Goal: Book appointment/travel/reservation

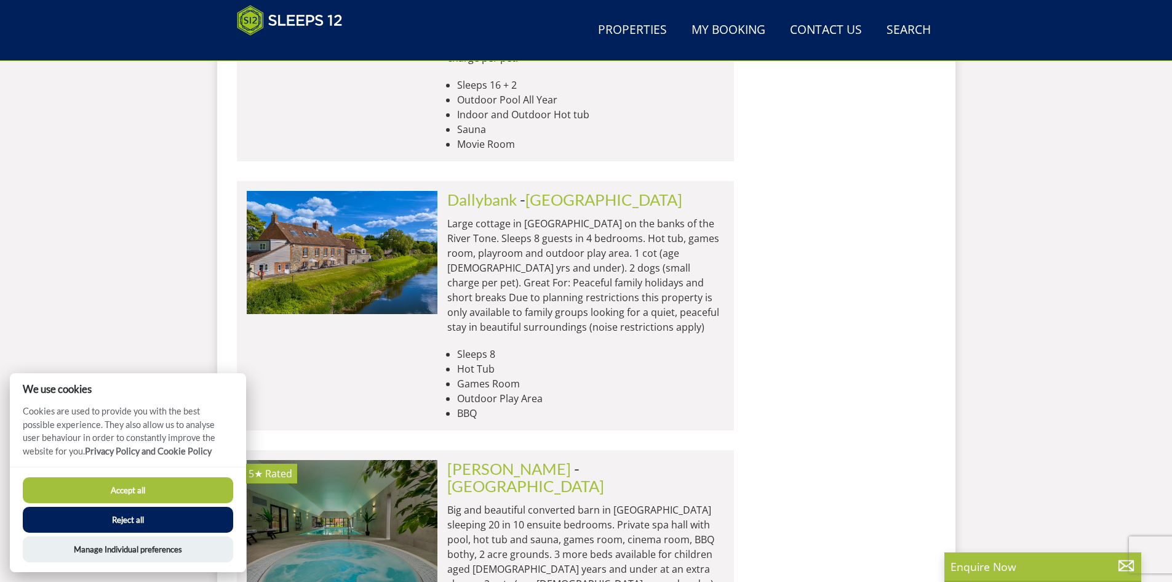
scroll to position [1797, 0]
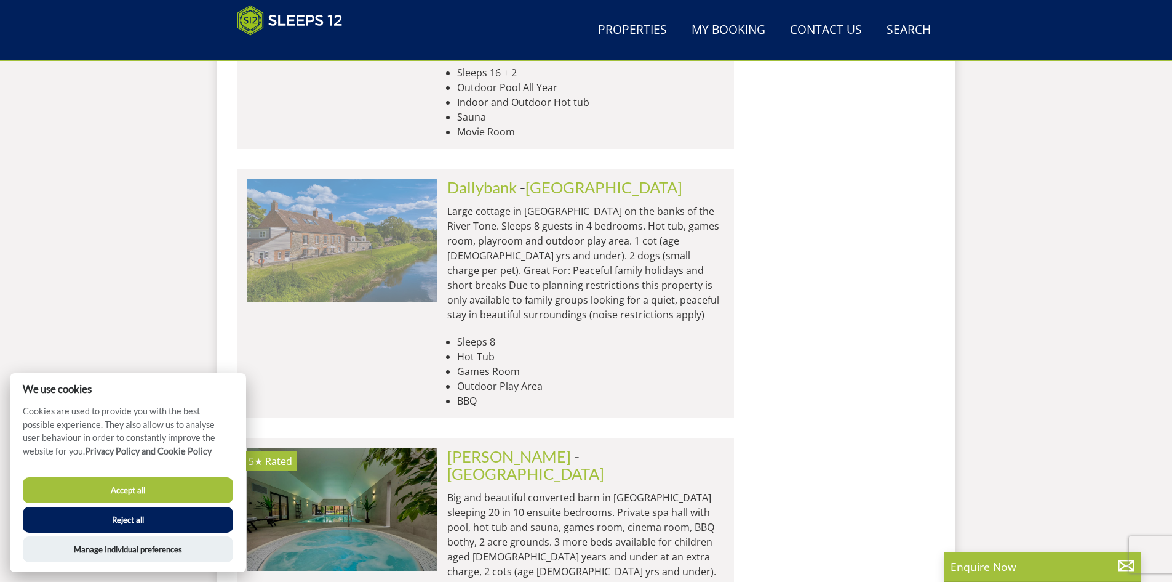
click at [311, 178] on img at bounding box center [342, 239] width 191 height 123
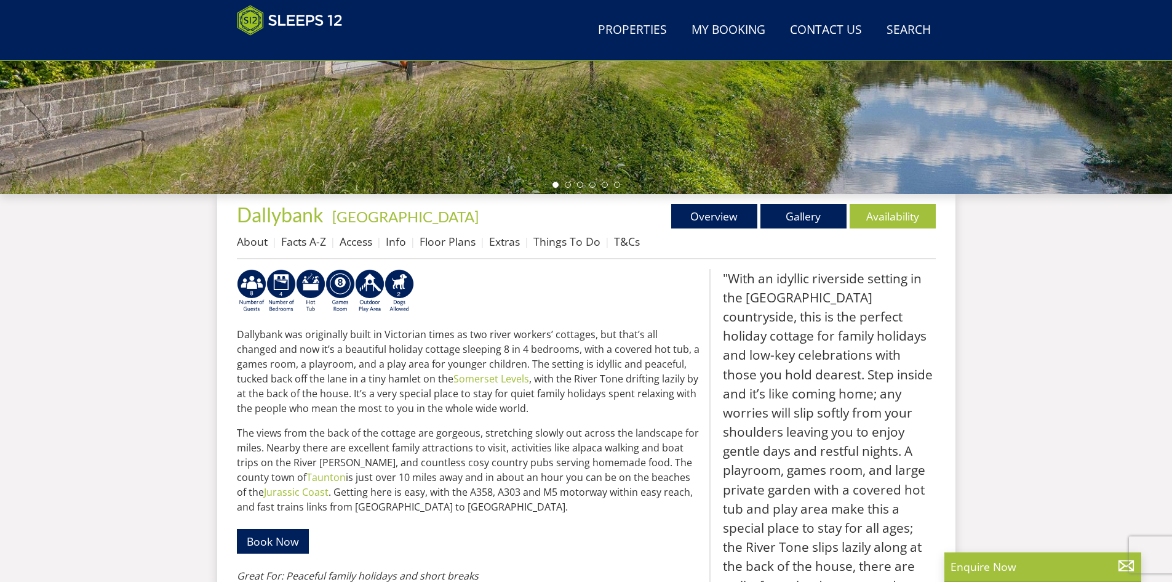
scroll to position [328, 0]
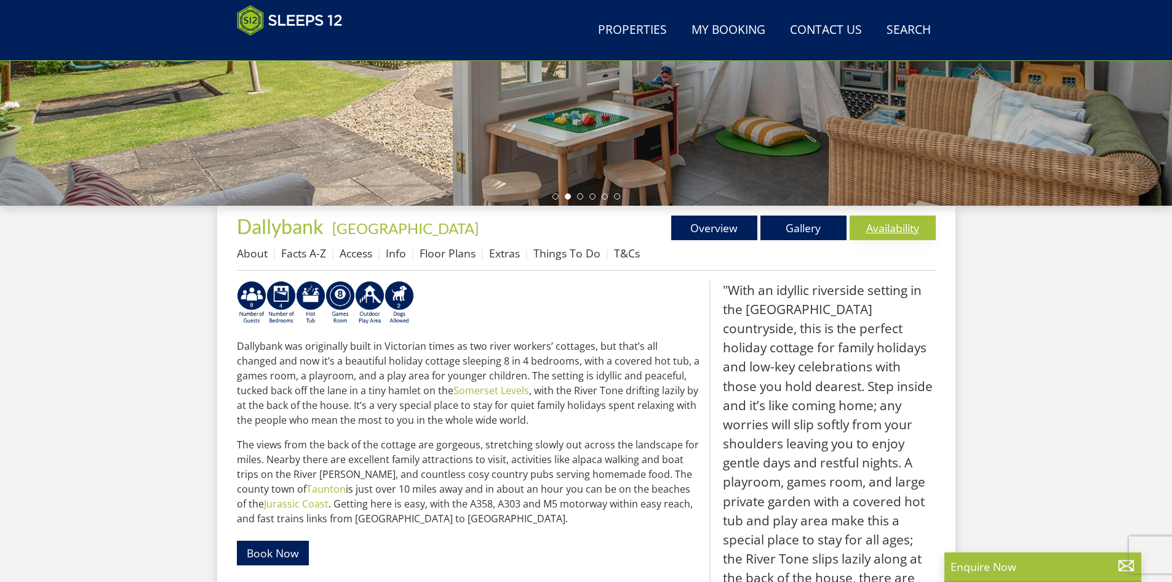
click at [903, 231] on link "Availability" at bounding box center [893, 227] width 86 height 25
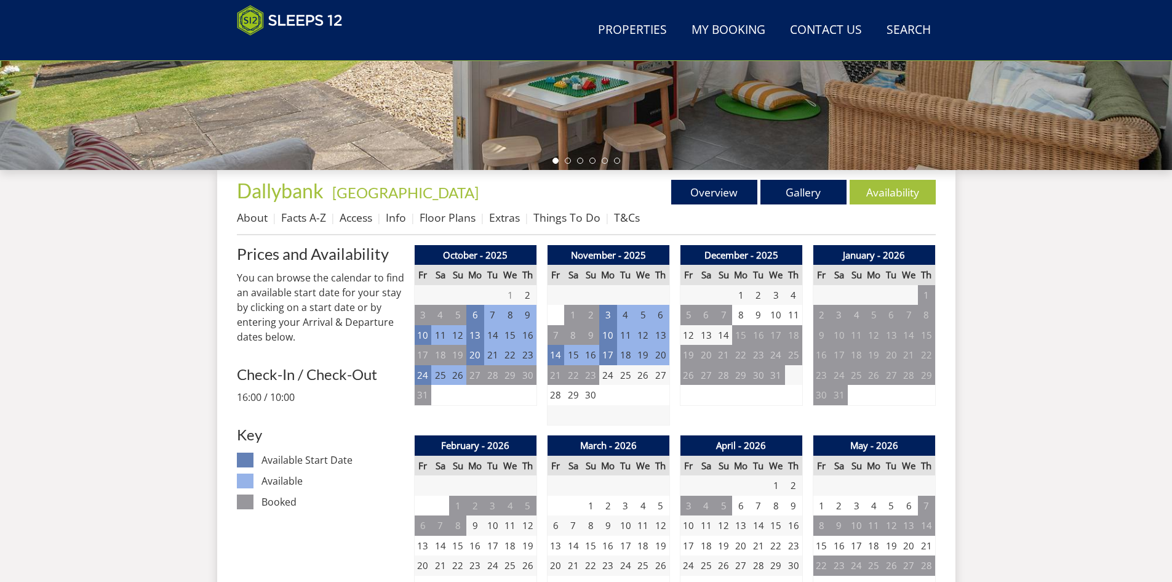
scroll to position [386, 0]
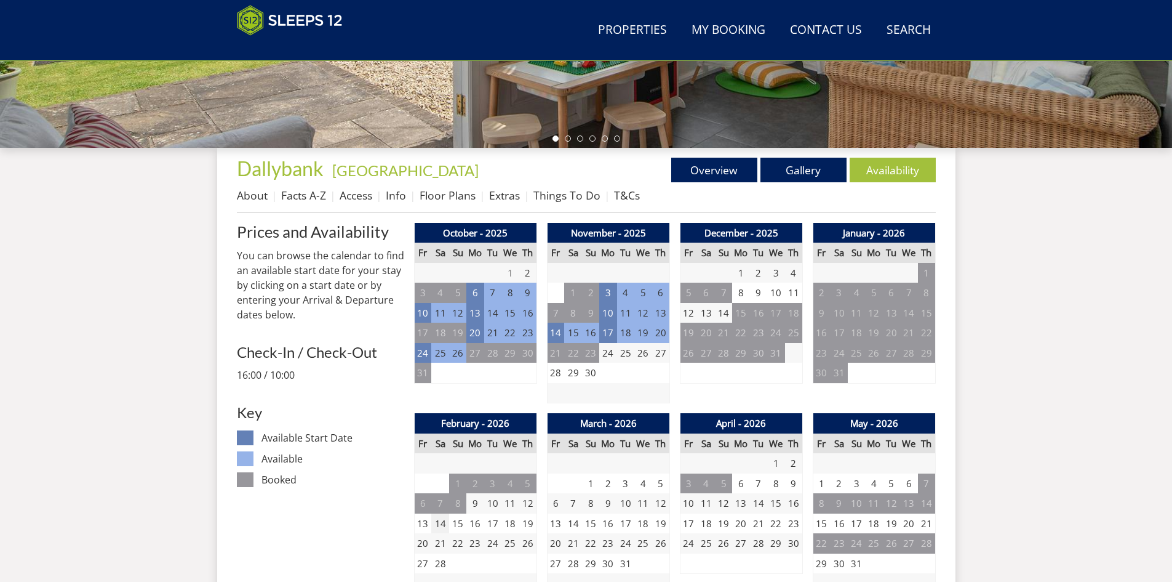
click at [441, 522] on td "14" at bounding box center [439, 523] width 17 height 20
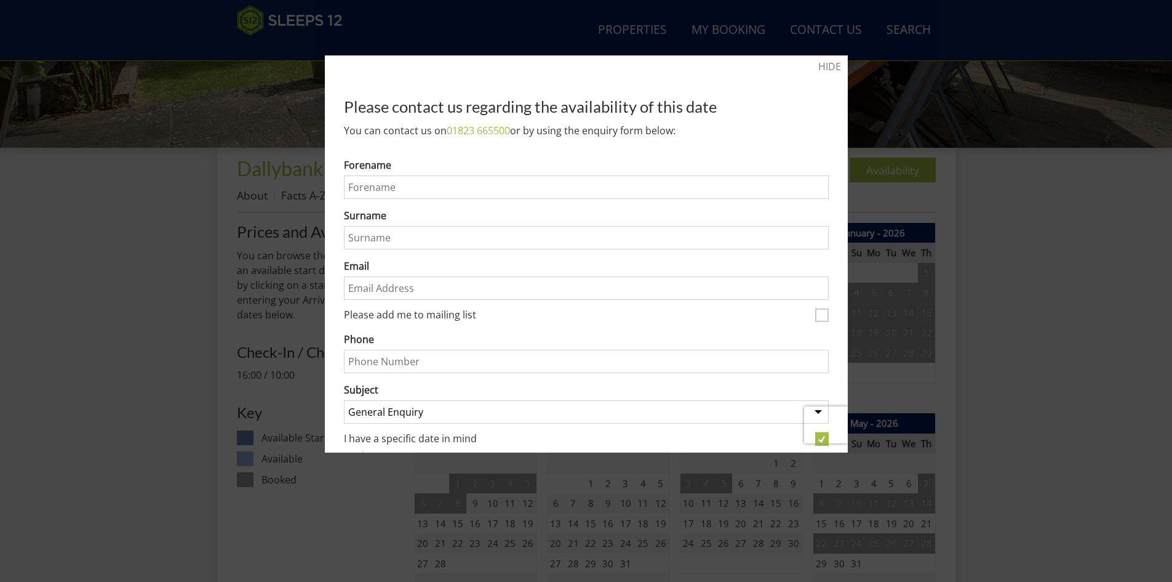
click at [378, 519] on div at bounding box center [586, 291] width 1172 height 582
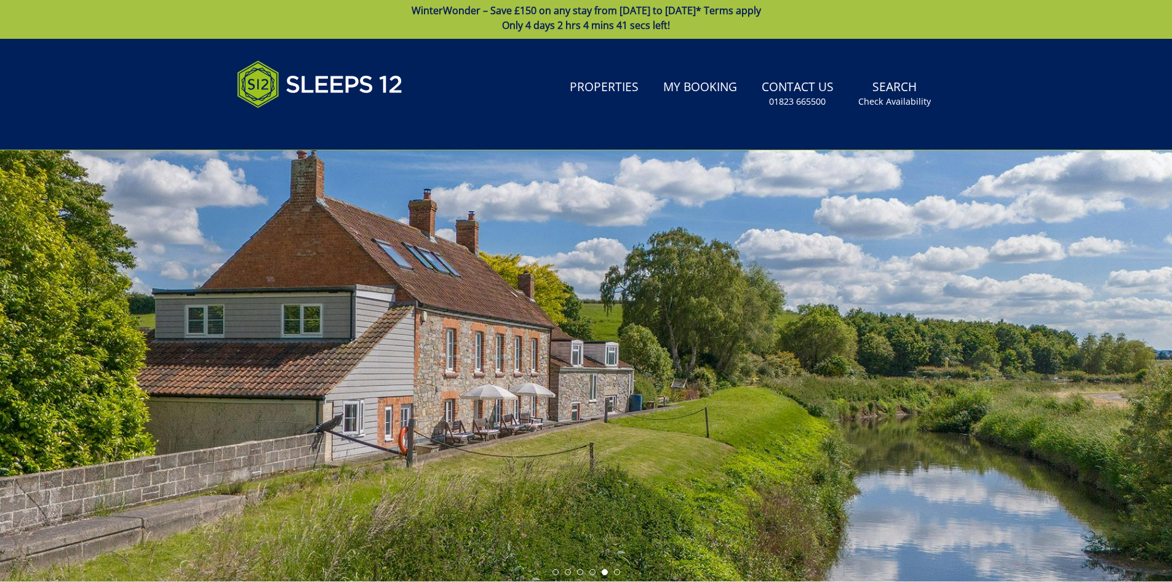
scroll to position [0, 0]
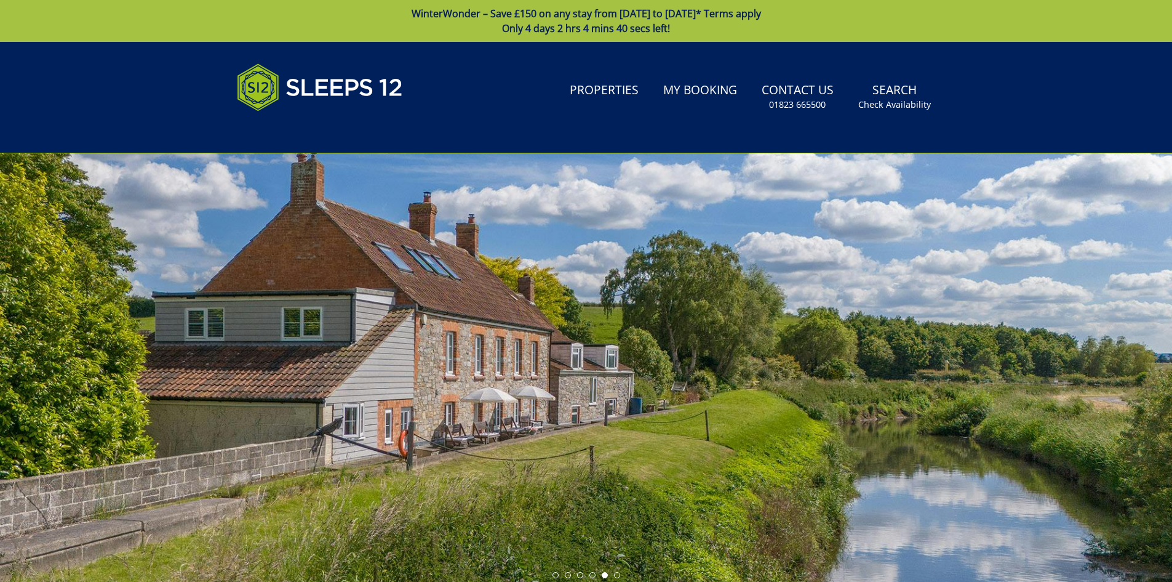
click at [607, 394] on div at bounding box center [586, 368] width 1172 height 431
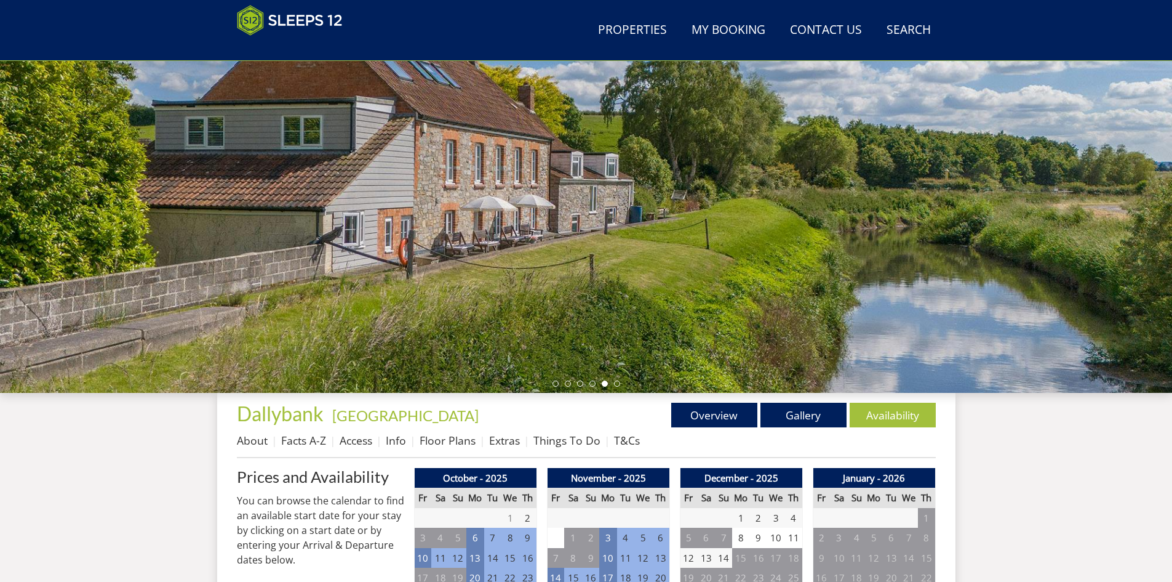
scroll to position [142, 0]
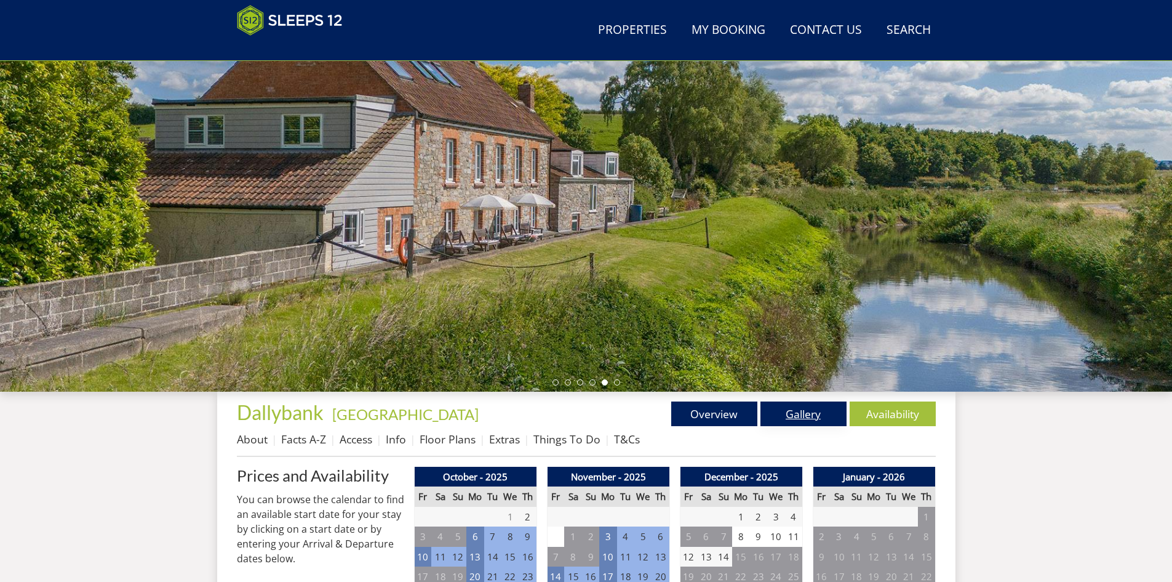
click at [807, 412] on link "Gallery" at bounding box center [804, 413] width 86 height 25
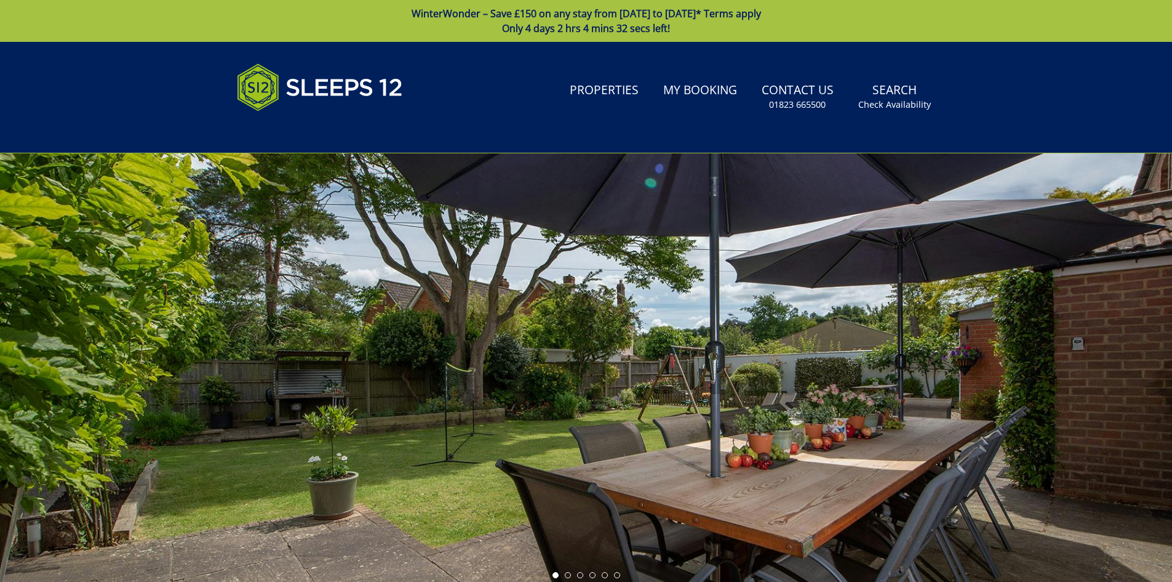
click at [1082, 300] on div at bounding box center [586, 368] width 1172 height 431
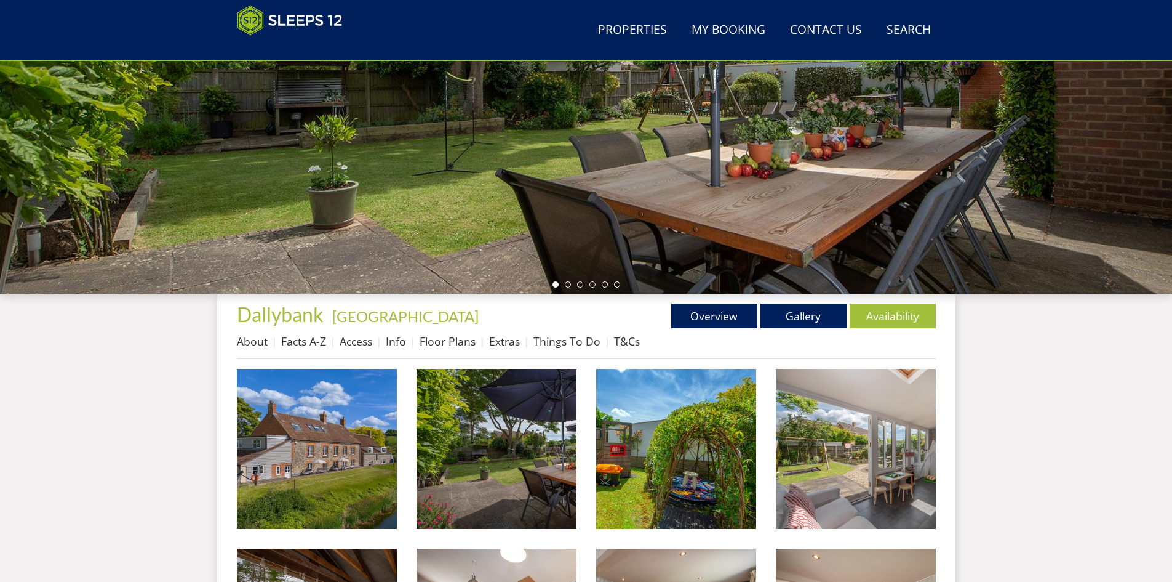
scroll to position [139, 0]
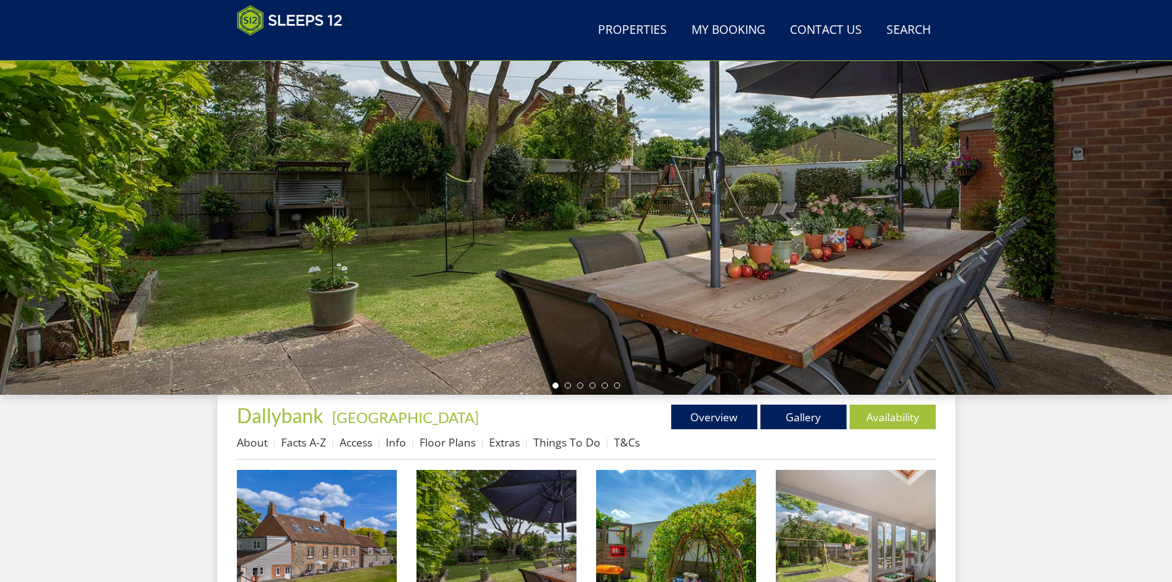
click at [970, 313] on div at bounding box center [586, 179] width 1172 height 431
click at [565, 386] on li at bounding box center [568, 385] width 6 height 6
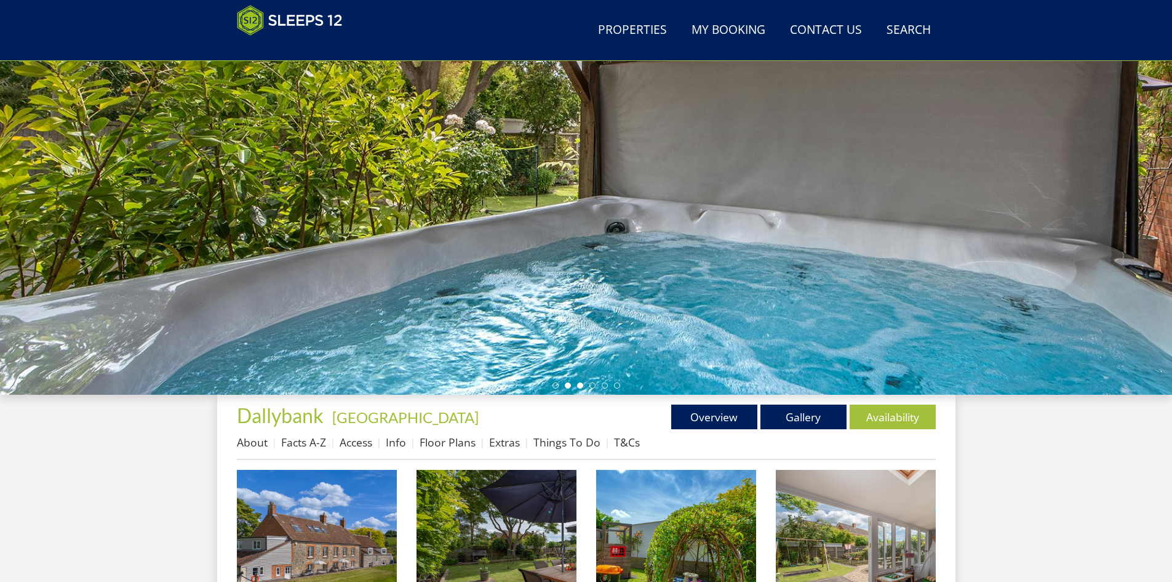
click at [580, 386] on li at bounding box center [580, 385] width 6 height 6
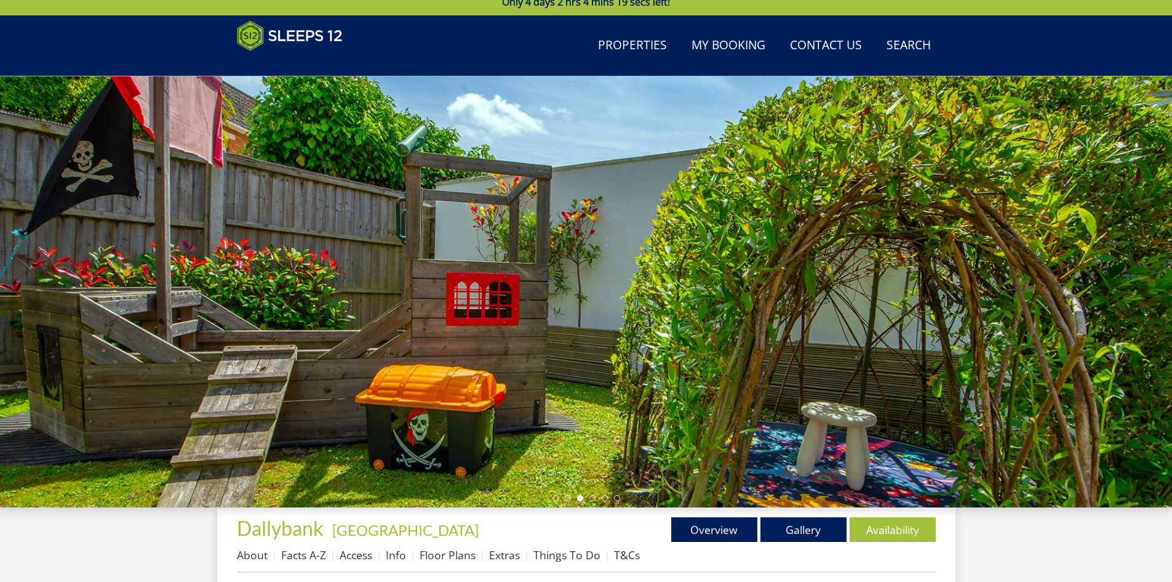
scroll to position [29, 0]
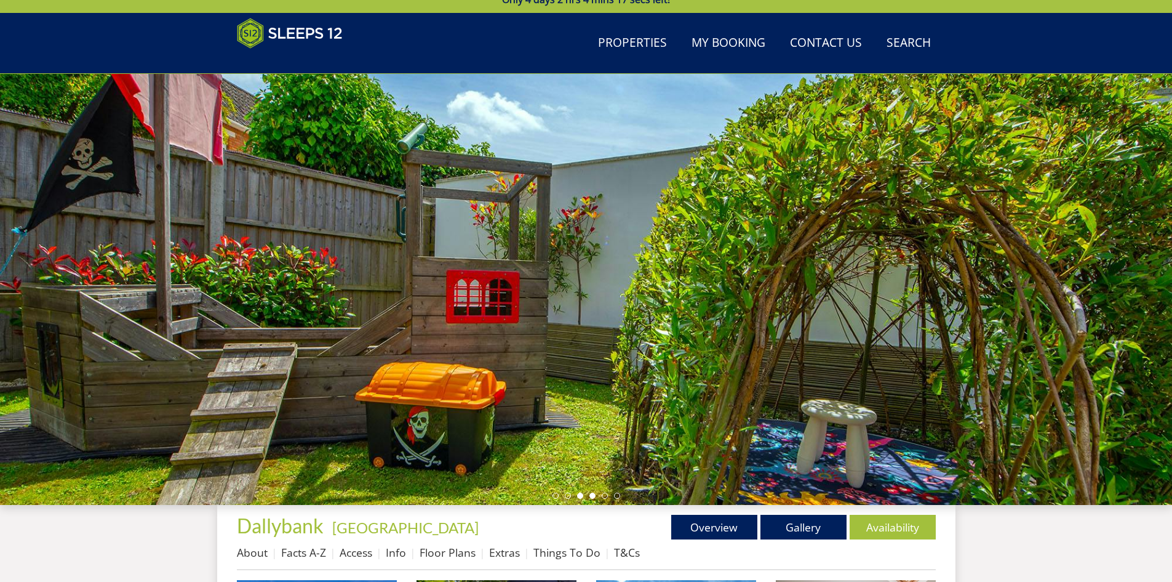
click at [594, 494] on li at bounding box center [593, 495] width 6 height 6
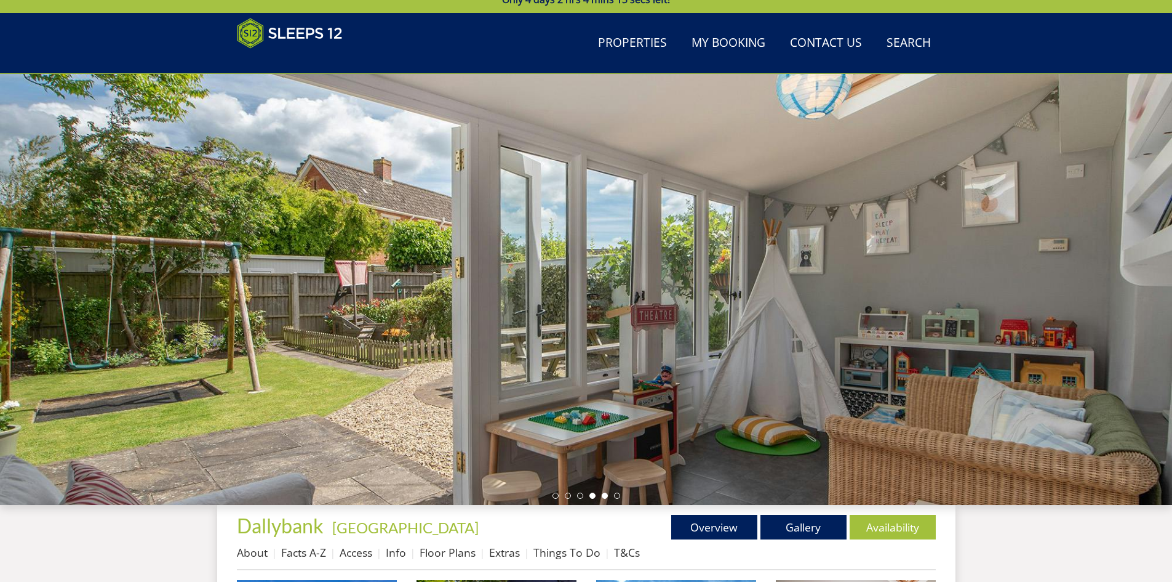
click at [605, 494] on li at bounding box center [605, 495] width 6 height 6
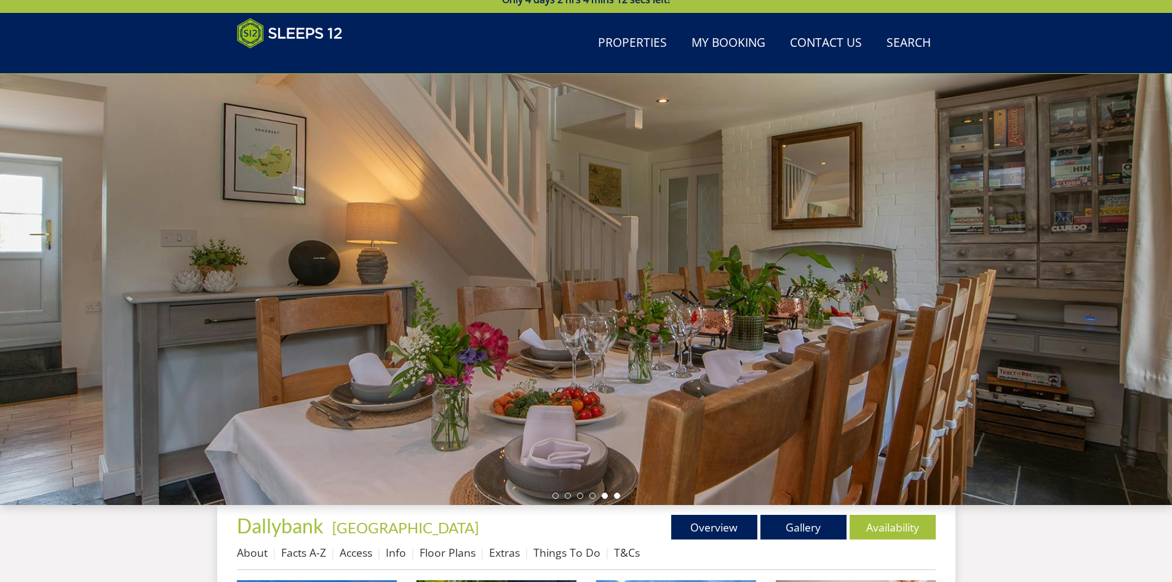
click at [618, 495] on li at bounding box center [617, 495] width 6 height 6
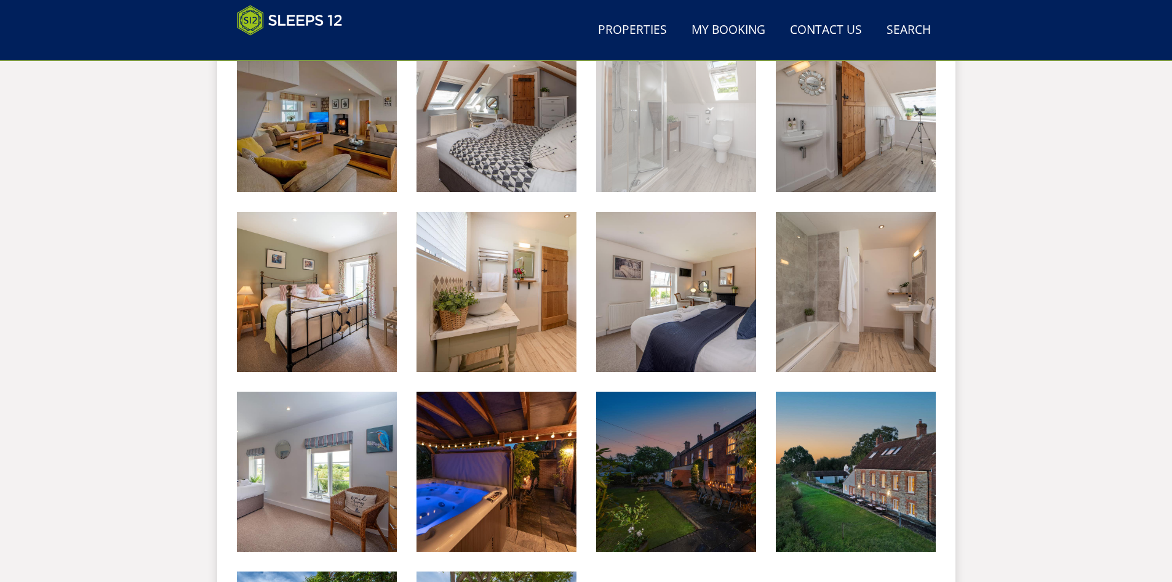
scroll to position [961, 0]
